Goal: Communication & Community: Answer question/provide support

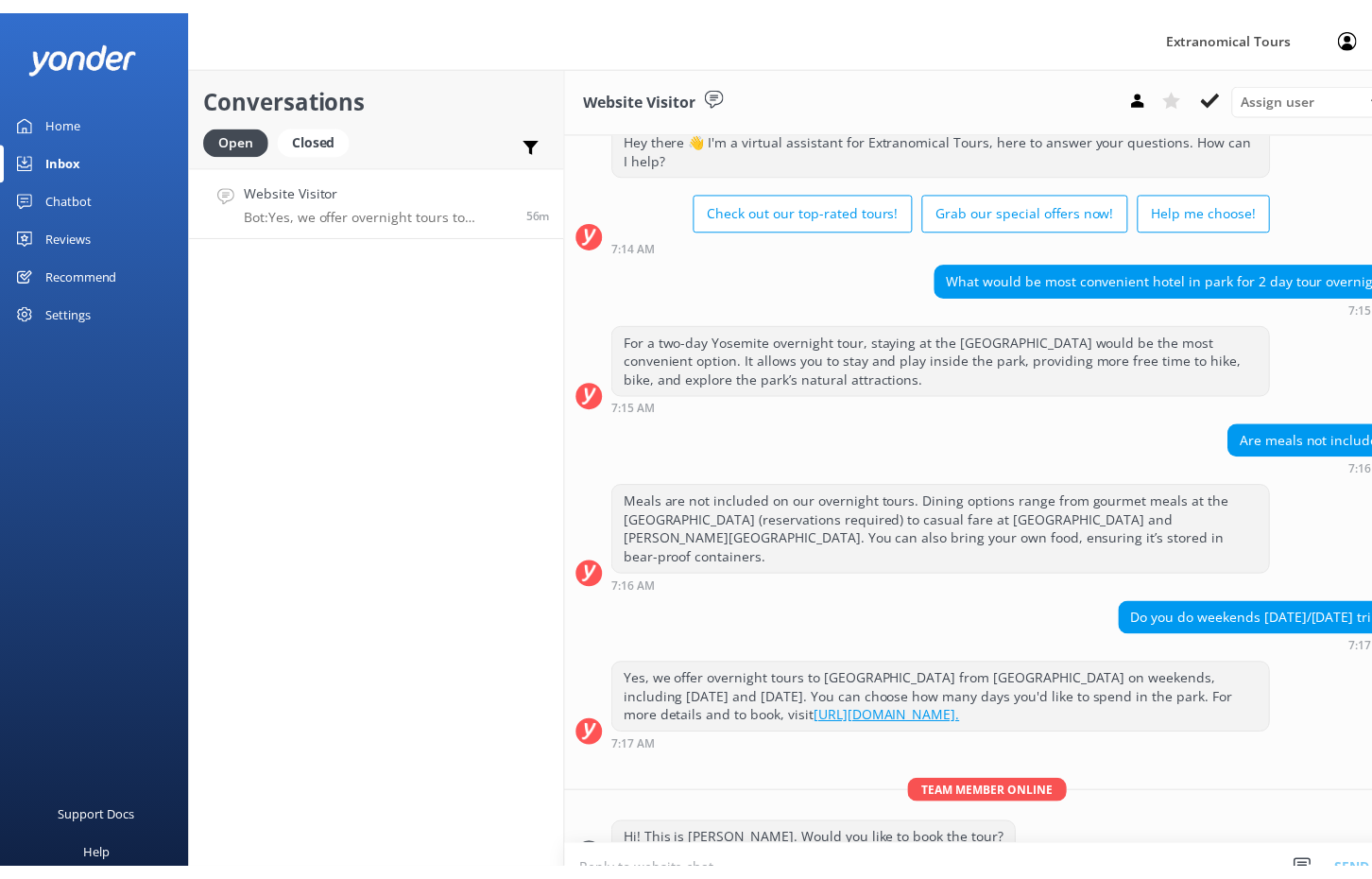
scroll to position [79, 0]
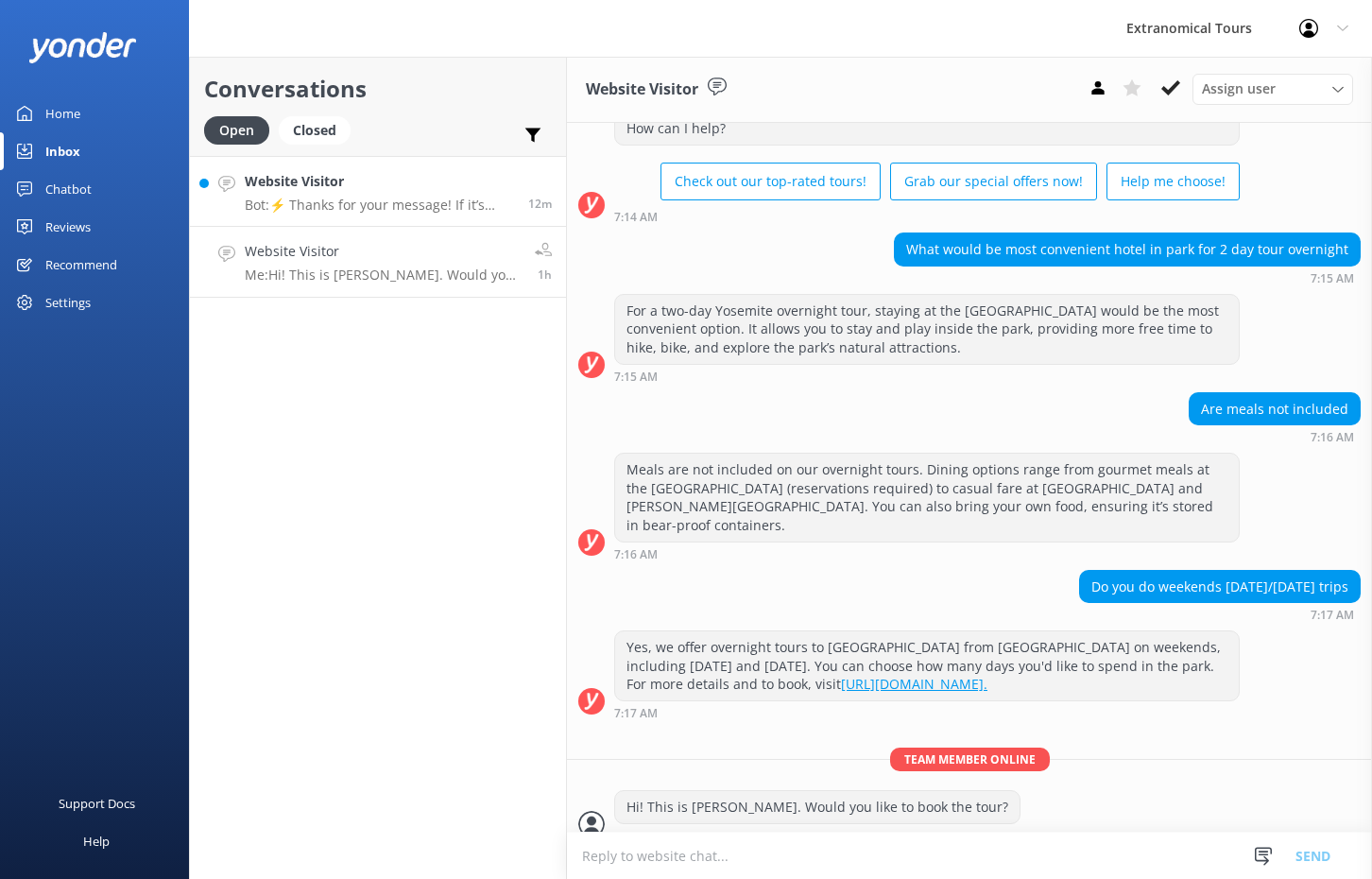
click at [352, 179] on h4 "Website Visitor" at bounding box center [379, 182] width 269 height 21
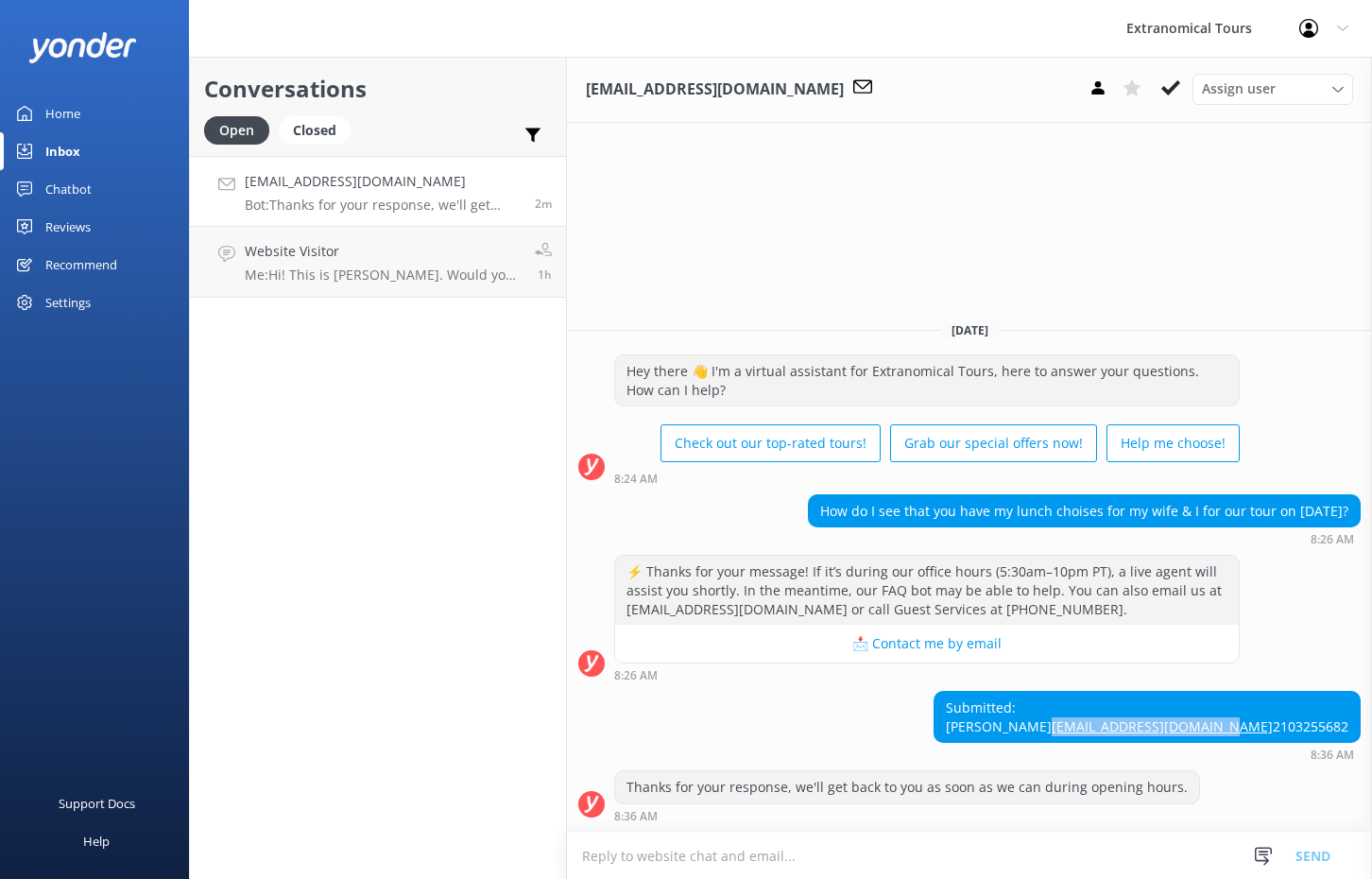
drag, startPoint x: 1356, startPoint y: 708, endPoint x: 1167, endPoint y: 715, distance: 189.1
click at [1167, 715] on div "Submitted: [PERSON_NAME] [EMAIL_ADDRESS][DOMAIN_NAME] 2103255682" at bounding box center [1147, 717] width 425 height 50
copy link "[EMAIL_ADDRESS][DOMAIN_NAME]"
drag, startPoint x: 1246, startPoint y: 687, endPoint x: 1168, endPoint y: 692, distance: 78.2
click at [1168, 692] on div "Submitted: [PERSON_NAME] [EMAIL_ADDRESS][DOMAIN_NAME] 2103255682" at bounding box center [1147, 717] width 425 height 50
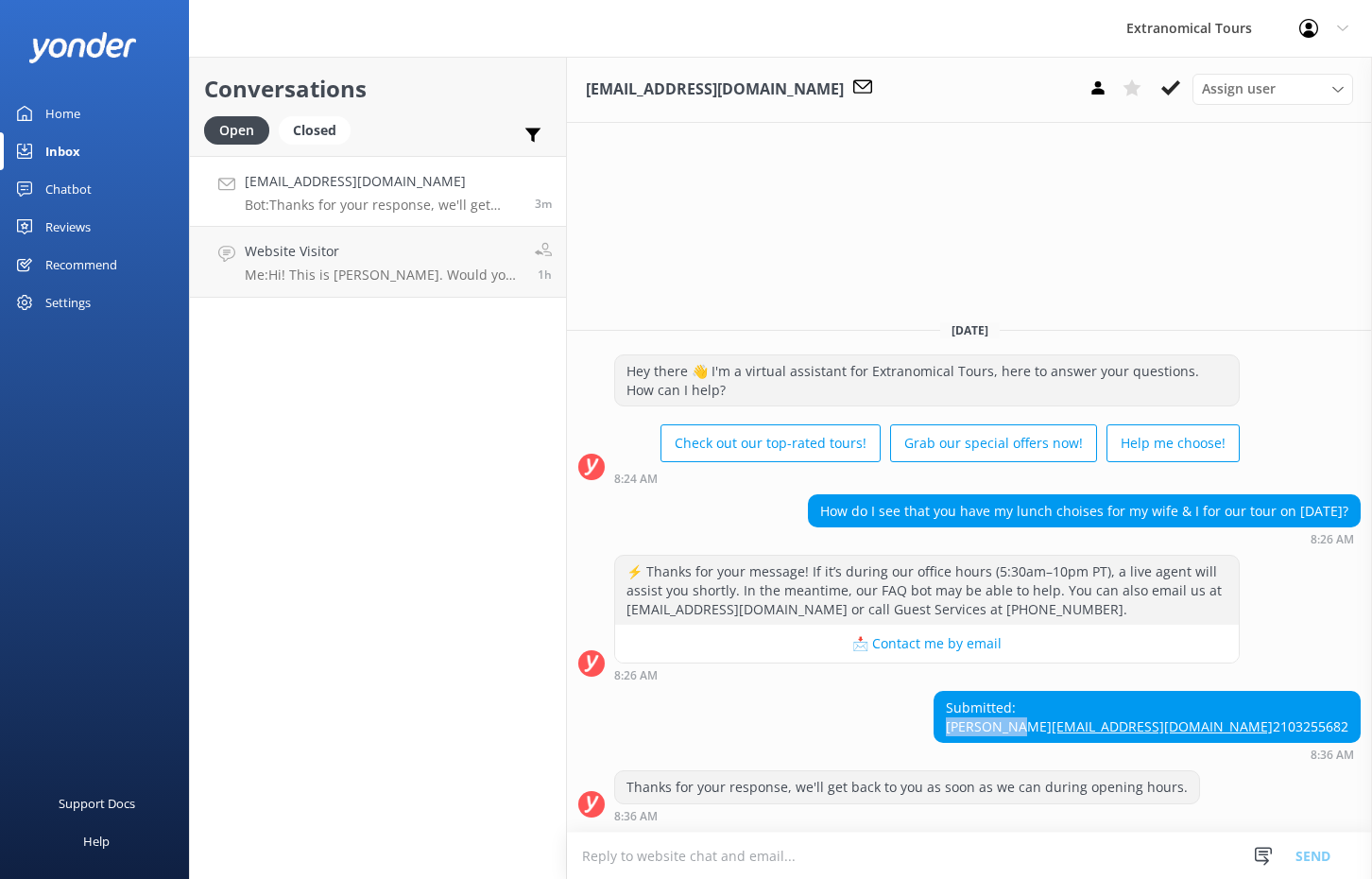
copy div "[PERSON_NAME]"
click at [697, 846] on textarea at bounding box center [969, 855] width 805 height 46
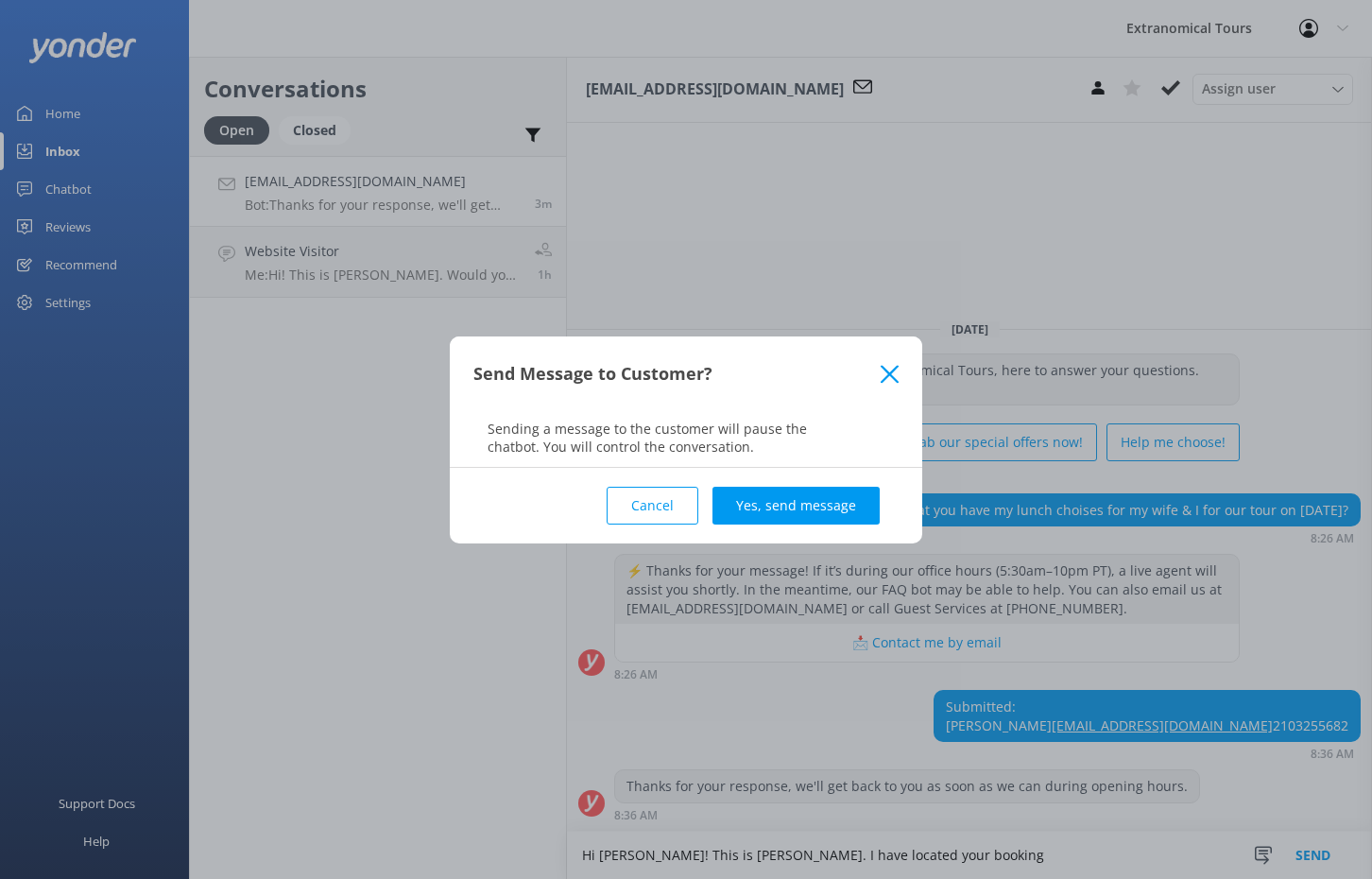
type textarea "Hi [PERSON_NAME]! This is [PERSON_NAME]. I have located your booking"
click at [805, 524] on div "Cancel Yes, send message" at bounding box center [685, 505] width 425 height 75
click at [788, 509] on button "Yes, send message" at bounding box center [796, 505] width 167 height 38
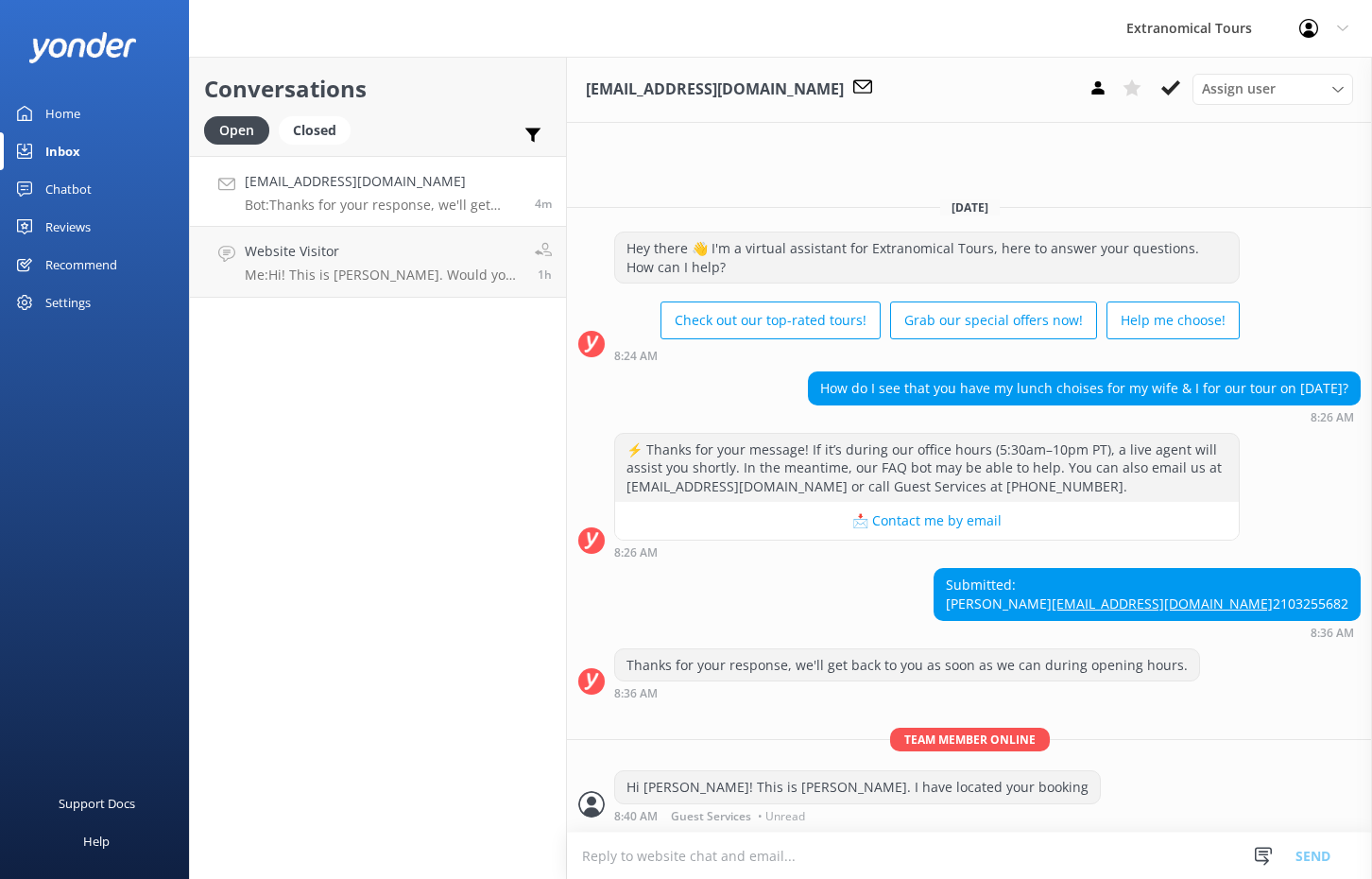
click at [732, 863] on textarea at bounding box center [969, 855] width 805 height 46
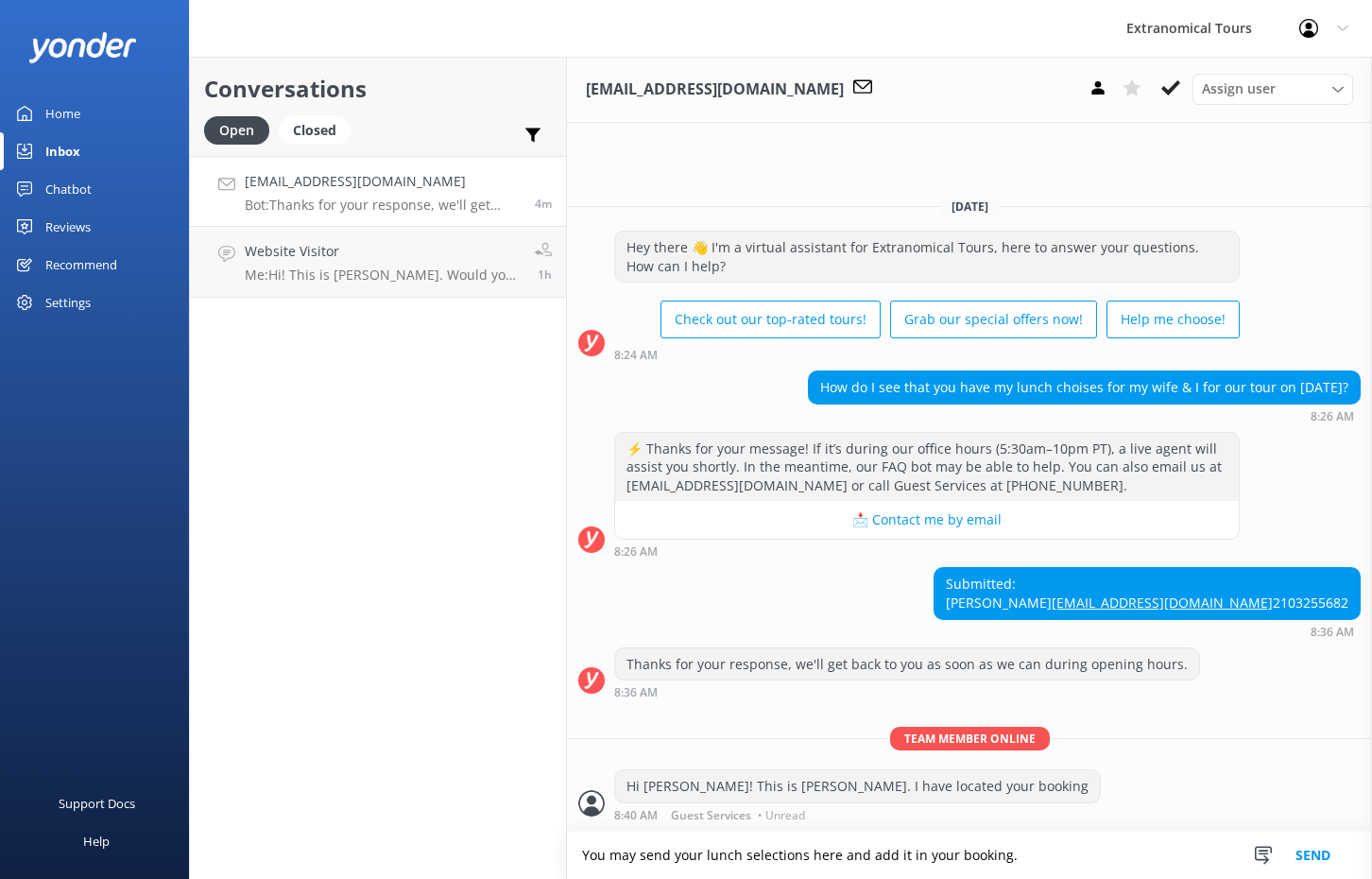
type textarea "You may send your lunch selections here and add it in your booking."
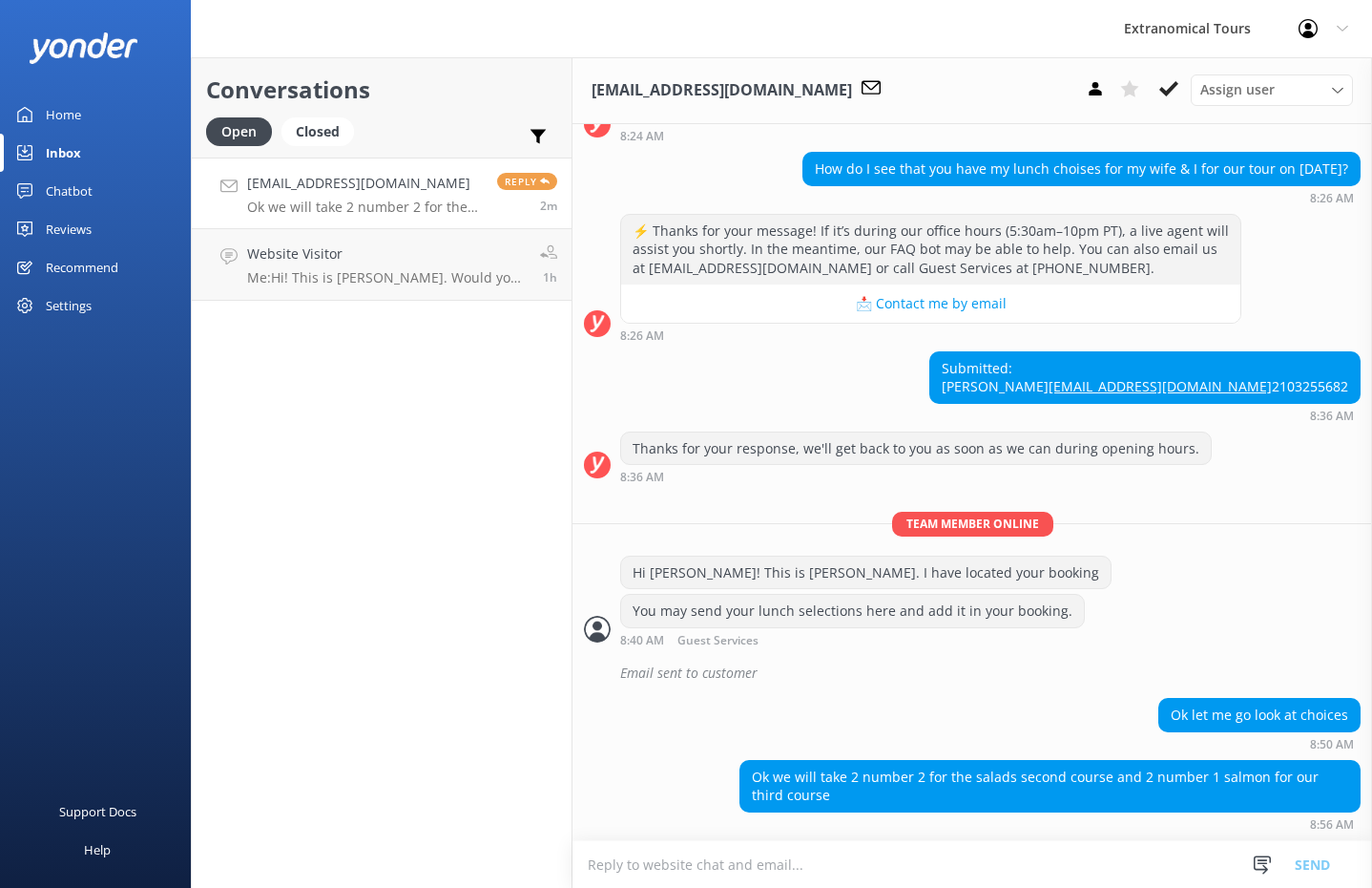
scroll to position [200, 0]
drag, startPoint x: 1244, startPoint y: 349, endPoint x: 1135, endPoint y: 347, distance: 109.0
click at [1135, 351] on div "Submitted: [PERSON_NAME] [EMAIL_ADDRESS][DOMAIN_NAME] 2103255682 8:36 AM" at bounding box center [972, 386] width 800 height 70
copy div "[PERSON_NAME]"
click at [737, 868] on textarea at bounding box center [972, 864] width 800 height 46
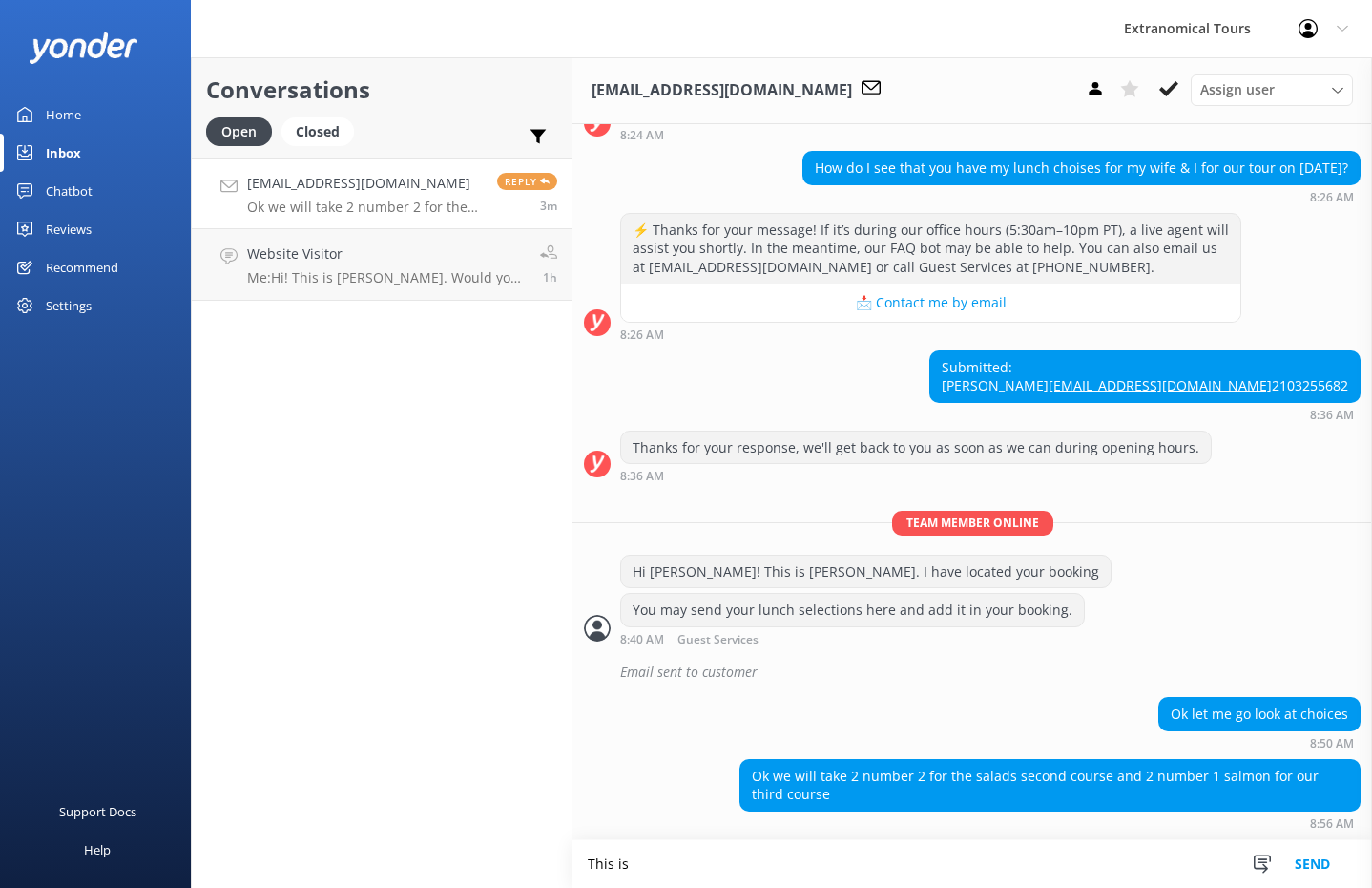
scroll to position [201, 0]
type textarea "This is noted. To confirm, you will both have Caesar Salad and Grilled Salmon."
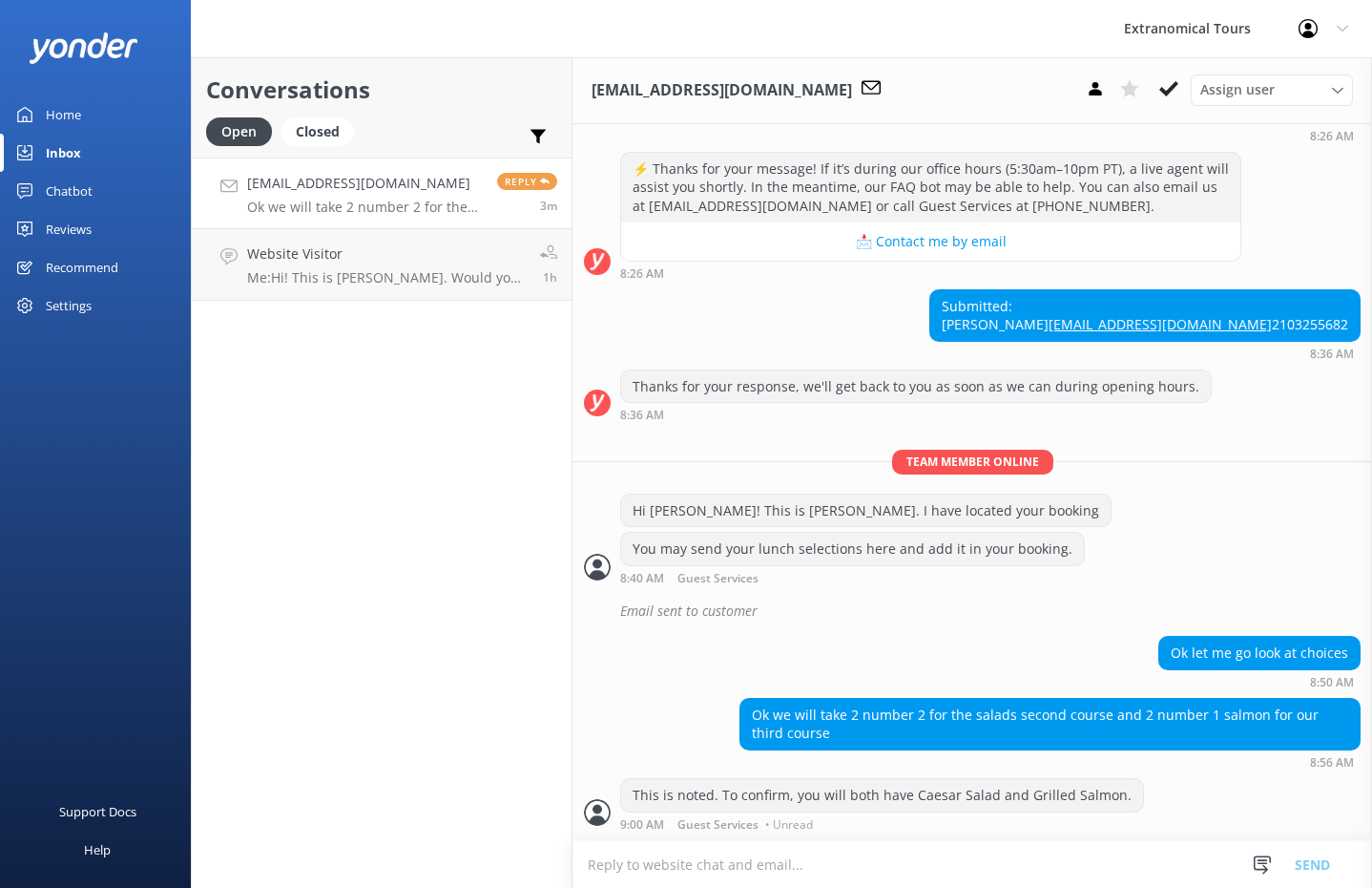
scroll to position [262, 0]
click at [755, 865] on textarea at bounding box center [972, 864] width 800 height 46
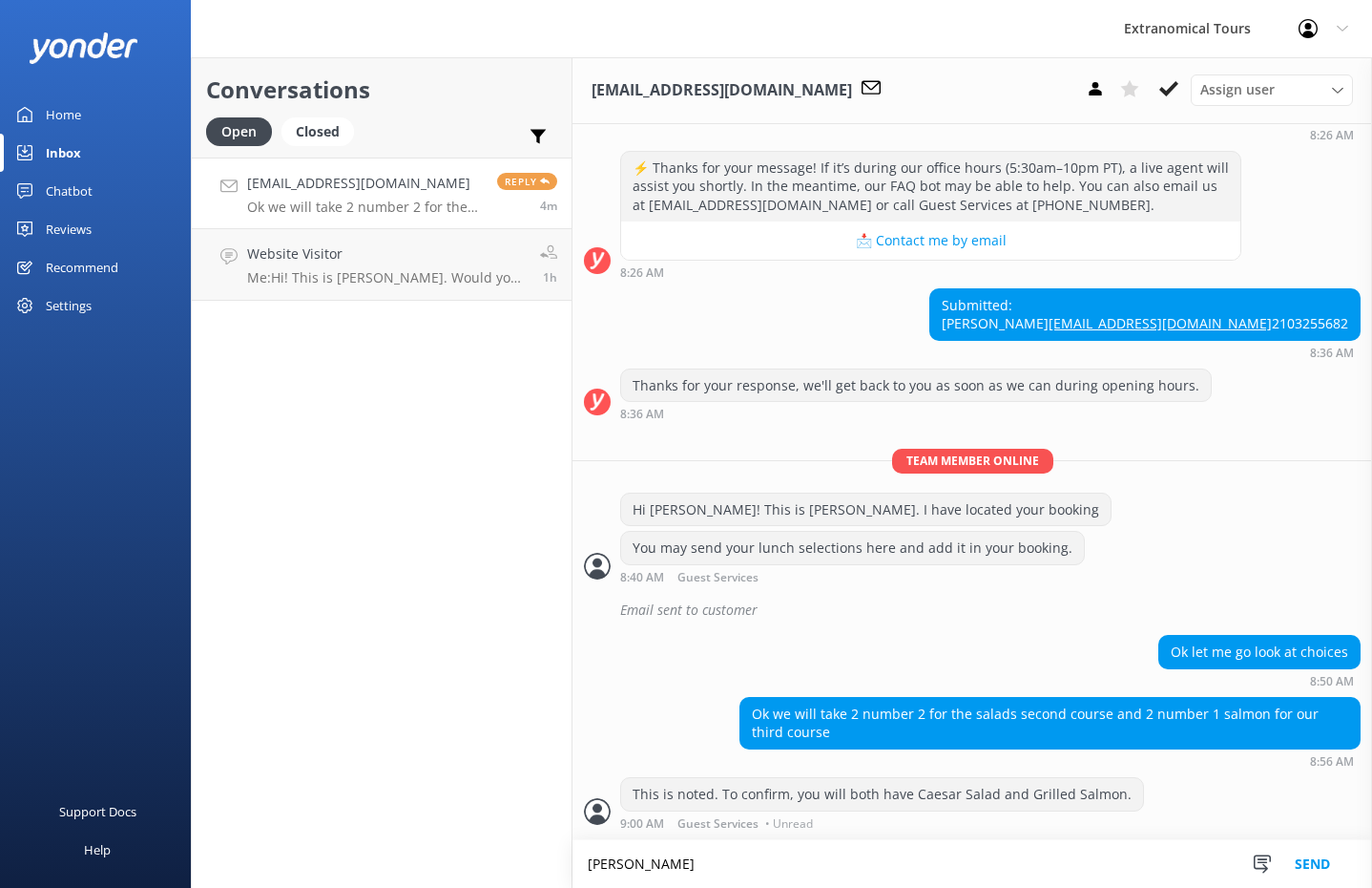
scroll to position [263, 0]
type textarea "[PERSON_NAME], apologies."
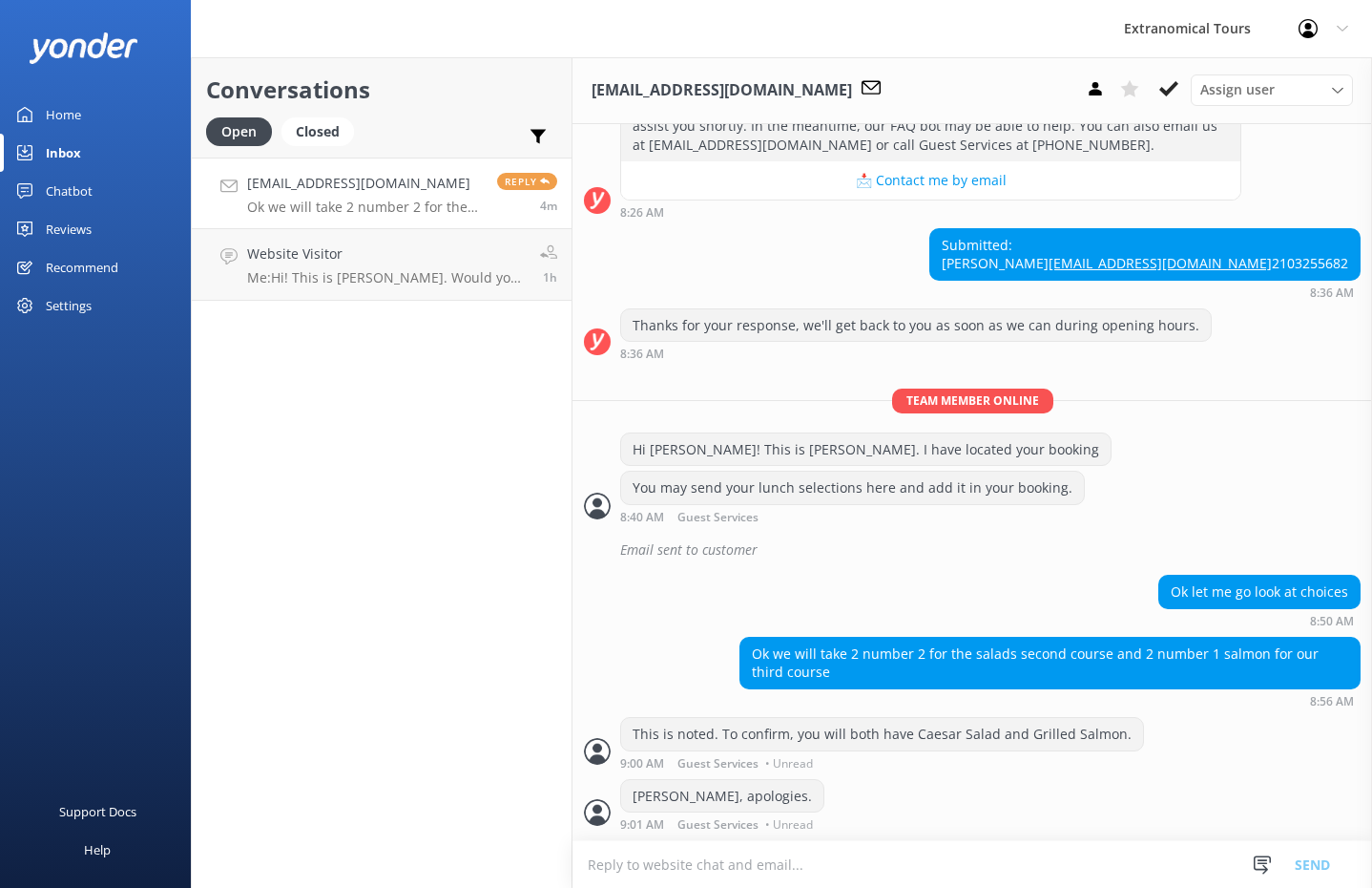
scroll to position [322, 0]
click at [707, 855] on textarea at bounding box center [972, 864] width 800 height 46
click at [707, 854] on textarea at bounding box center [972, 864] width 800 height 46
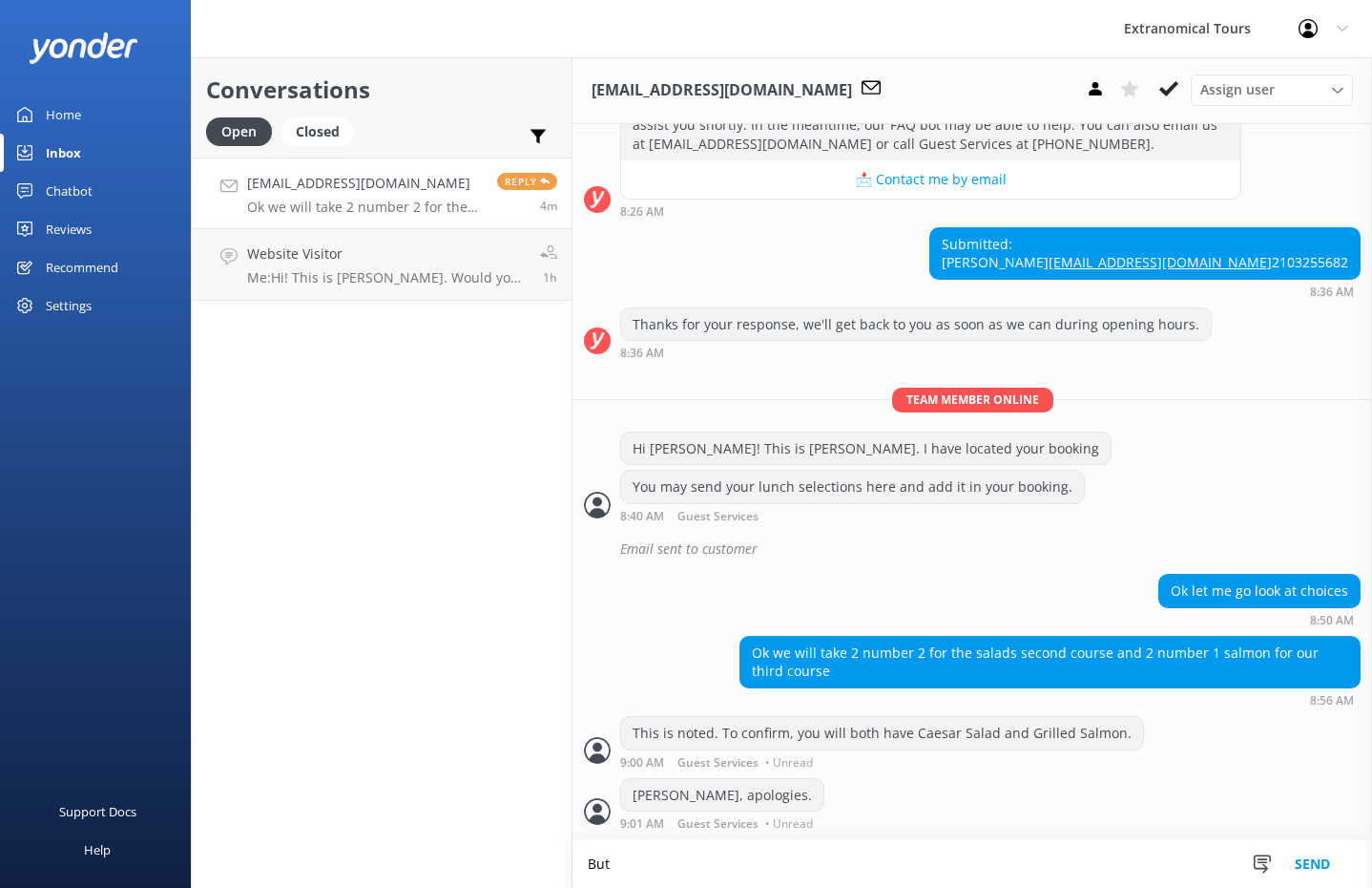
scroll to position [323, 0]
paste textarea "2x salad 1x grilled salmon 1x cheeseburger"
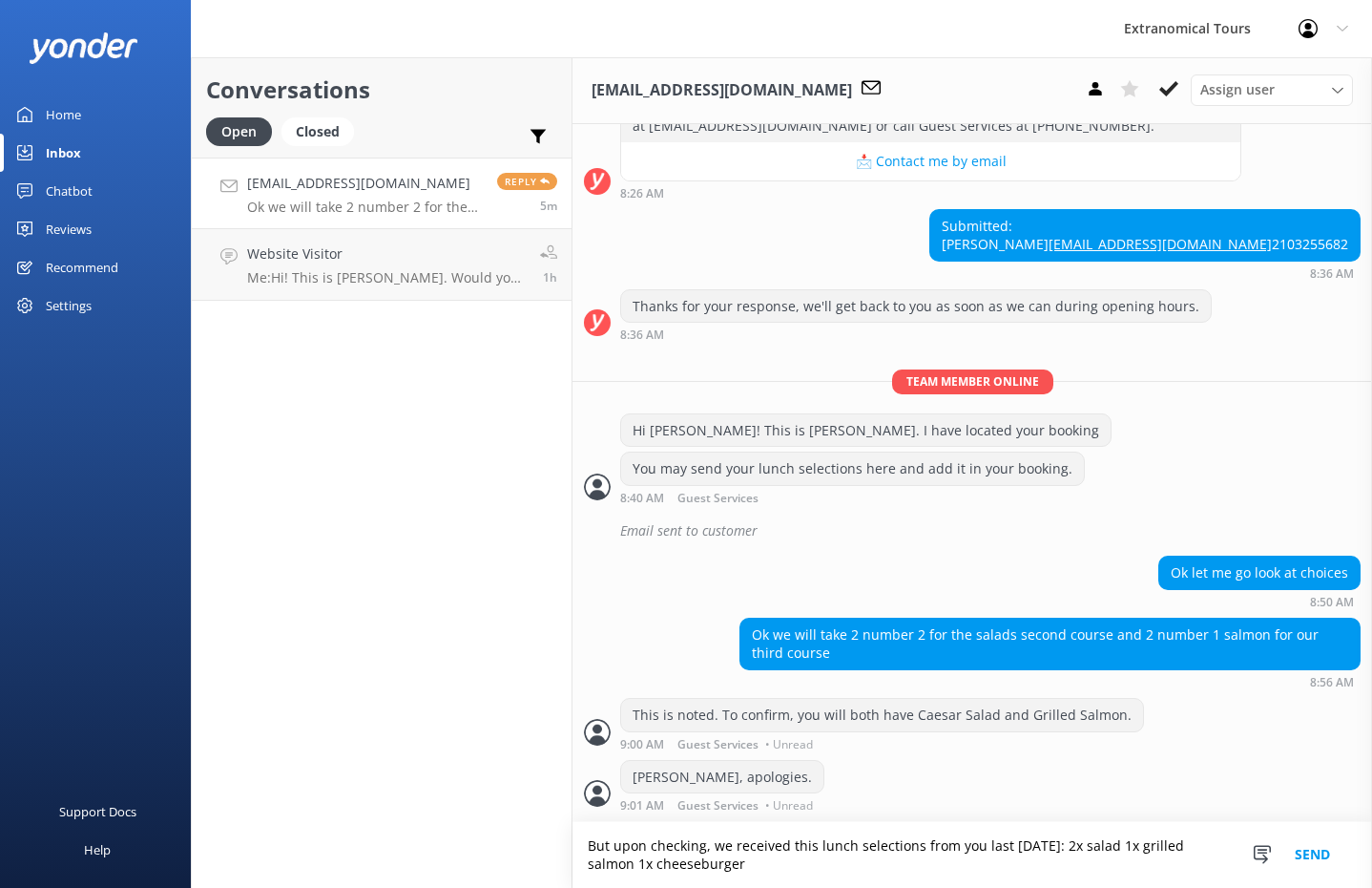
scroll to position [342, 0]
type textarea "But upon checking, we received this lunch selections from you last [DATE]: 2x s…"
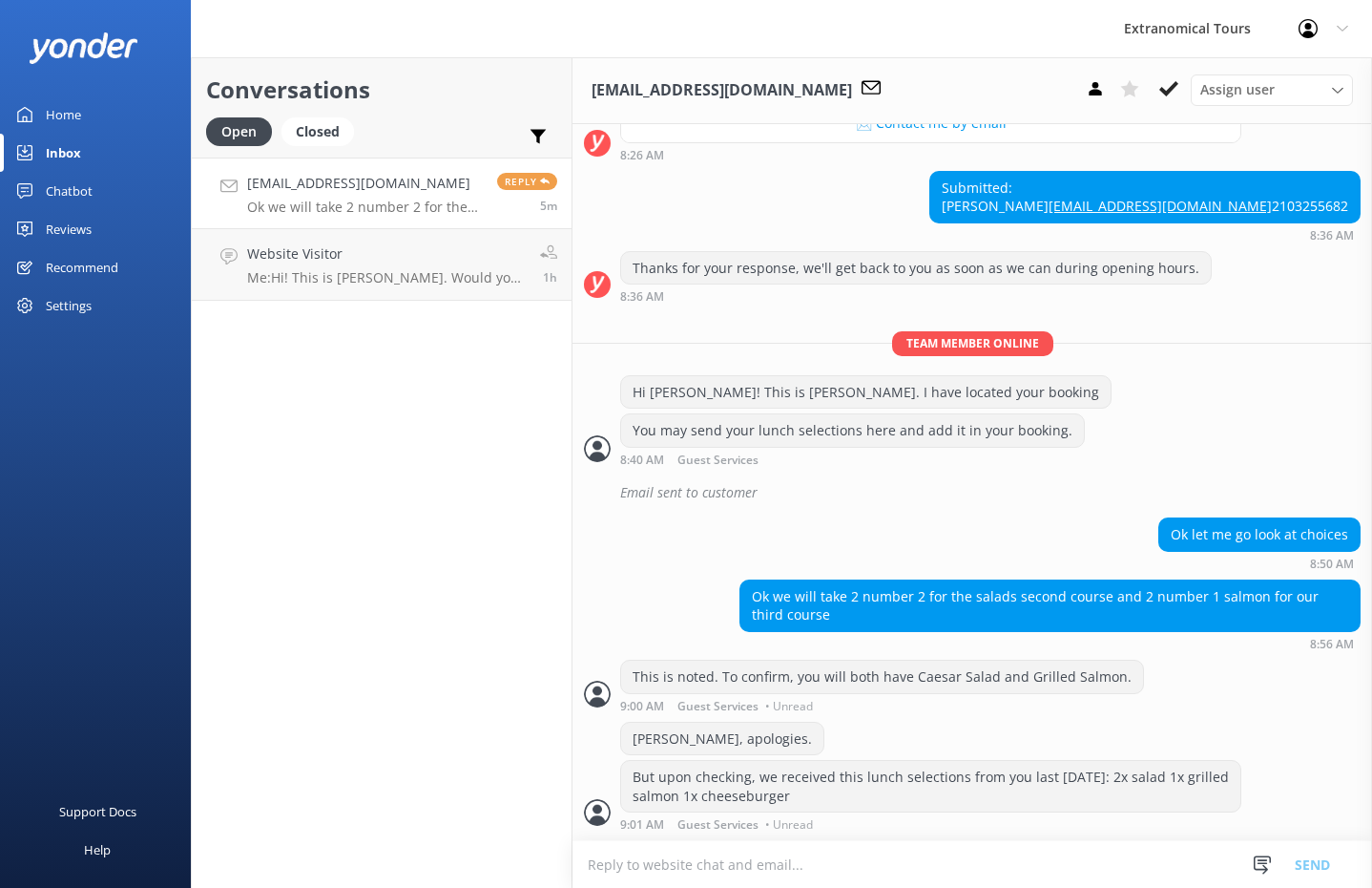
scroll to position [380, 0]
click at [679, 859] on textarea at bounding box center [972, 864] width 800 height 46
type textarea "B"
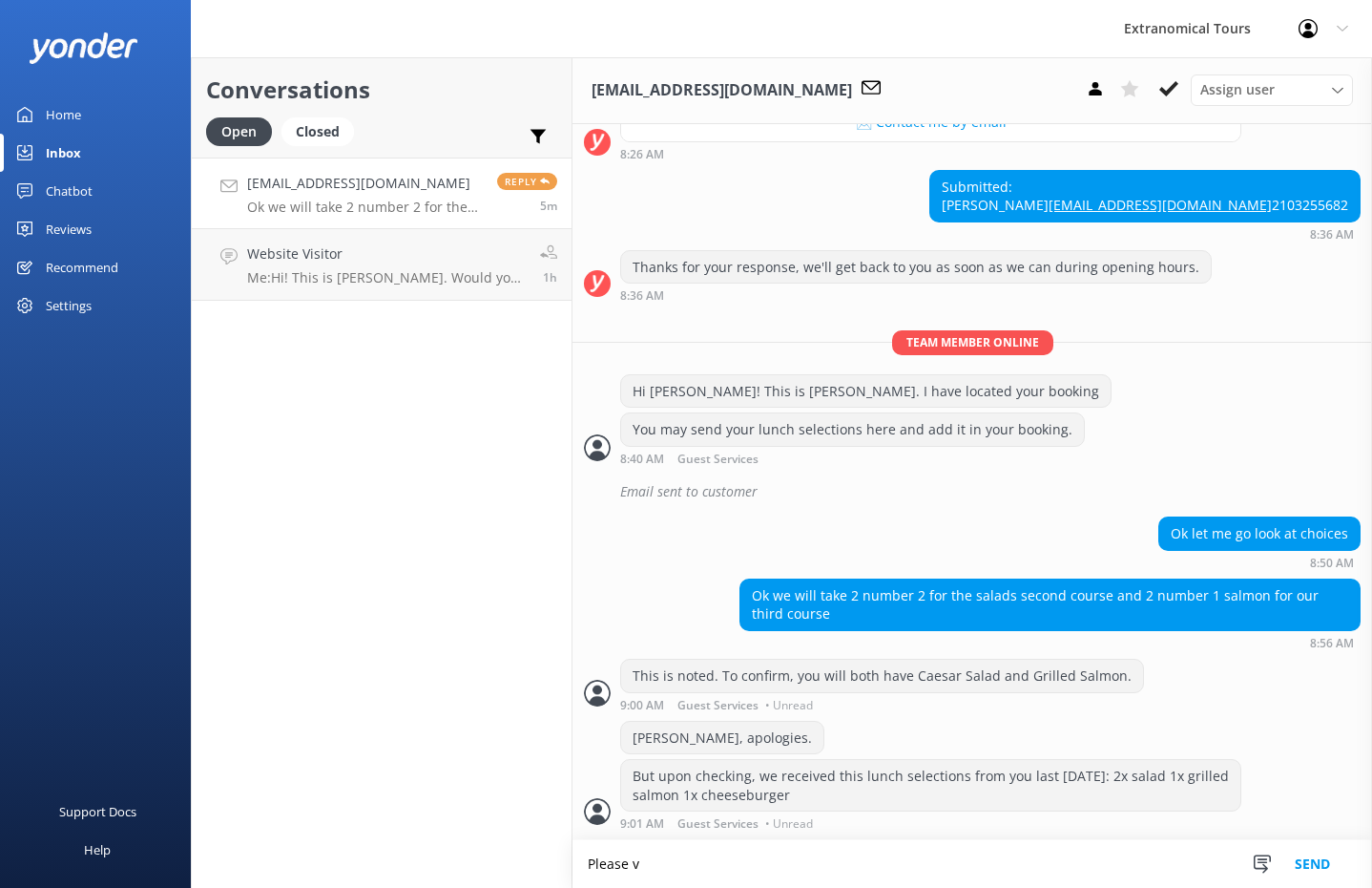
scroll to position [381, 0]
type textarea "Please verify the correct one."
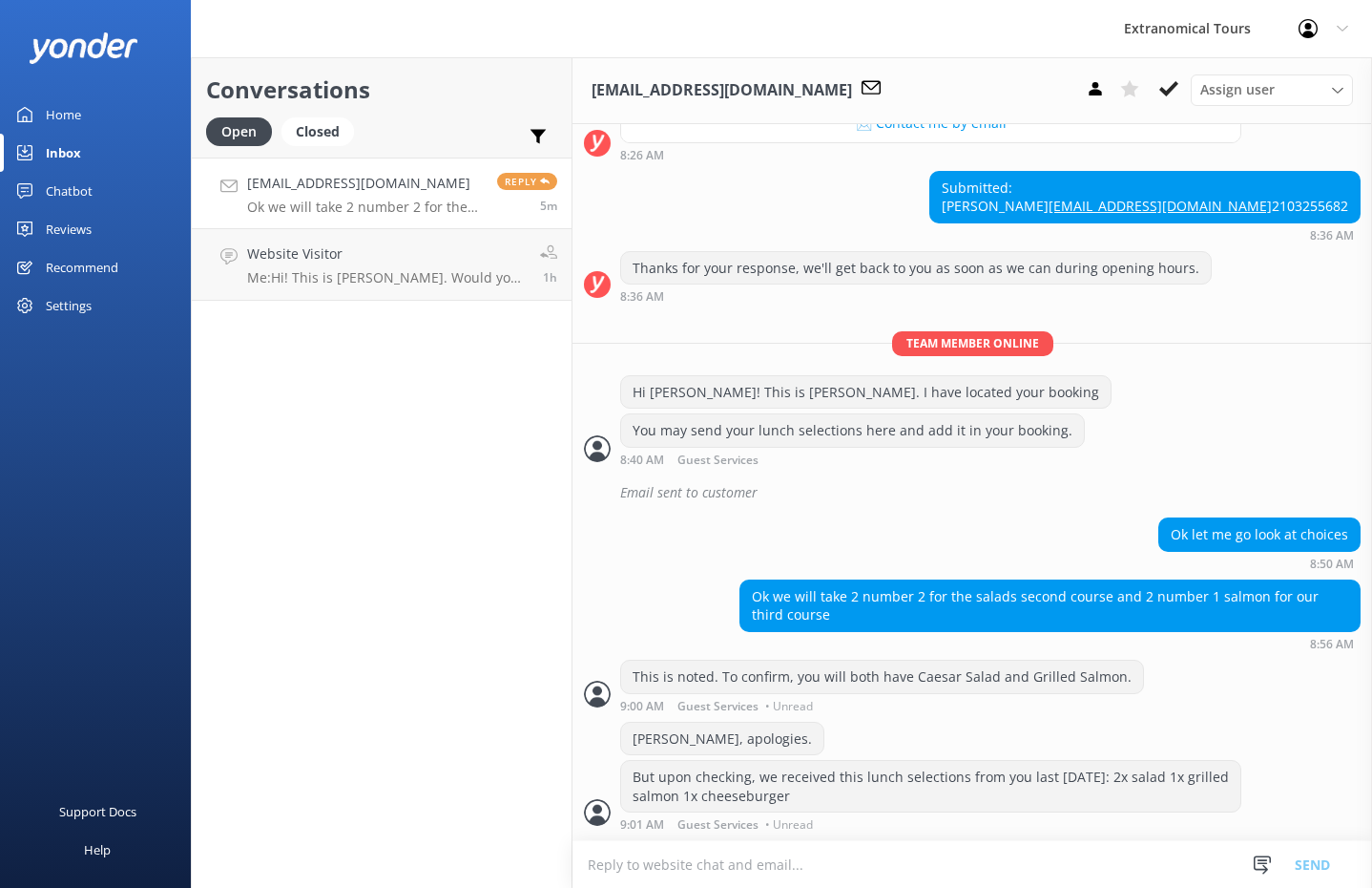
scroll to position [419, 0]
